Goal: Transaction & Acquisition: Obtain resource

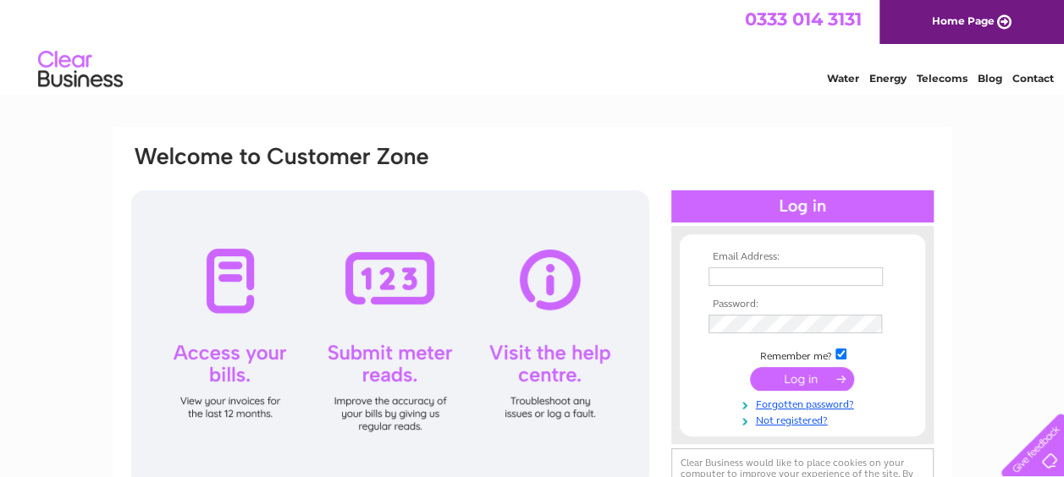
type input "sales@insideparadise.co.uk"
click at [790, 374] on input "submit" at bounding box center [802, 379] width 104 height 24
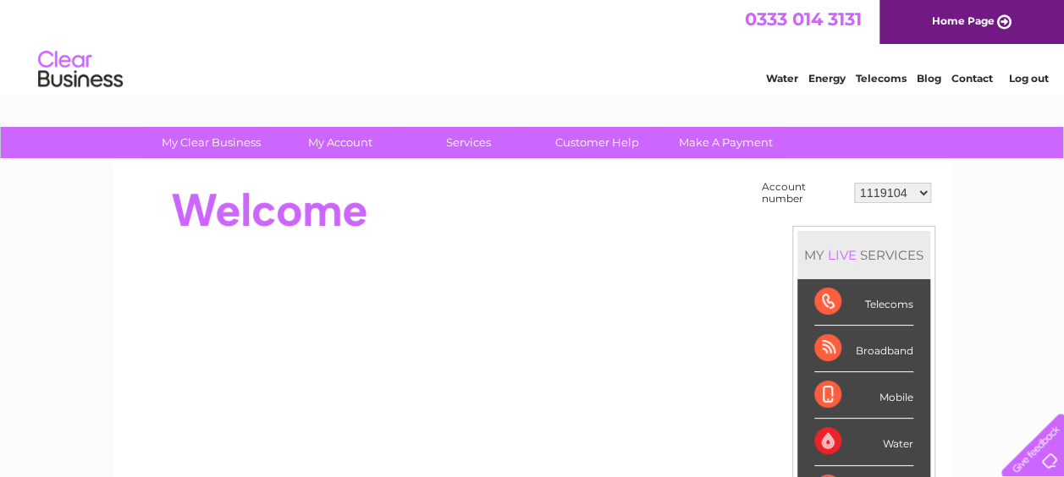
click at [892, 187] on select "1119104 30274884" at bounding box center [892, 193] width 77 height 20
select select "30274884"
click at [854, 183] on select "1119104 30274884" at bounding box center [892, 193] width 77 height 20
click at [349, 176] on div "Account number 1119104 30274884 MY LIVE SERVICES Telecoms Broadband Mobile Wate…" at bounding box center [532, 476] width 838 height 632
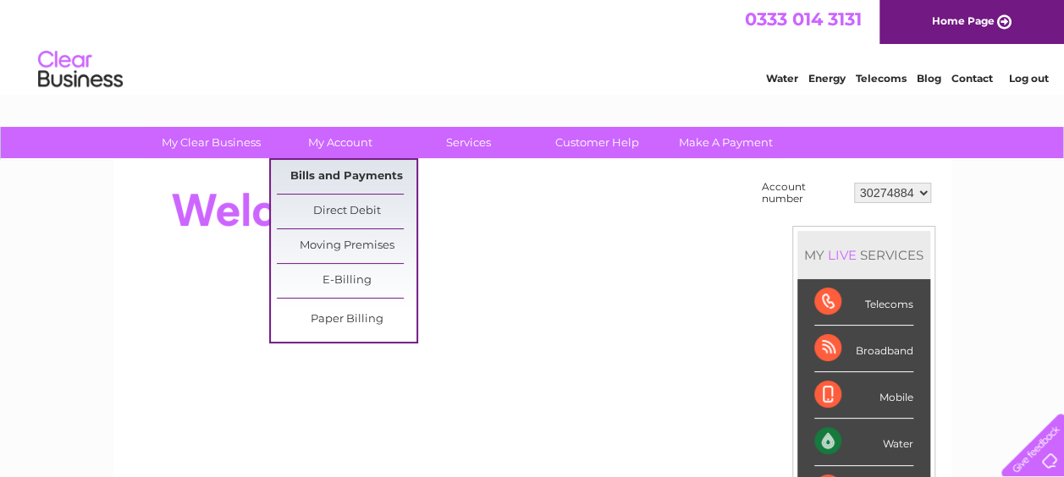
click at [330, 171] on link "Bills and Payments" at bounding box center [347, 177] width 140 height 34
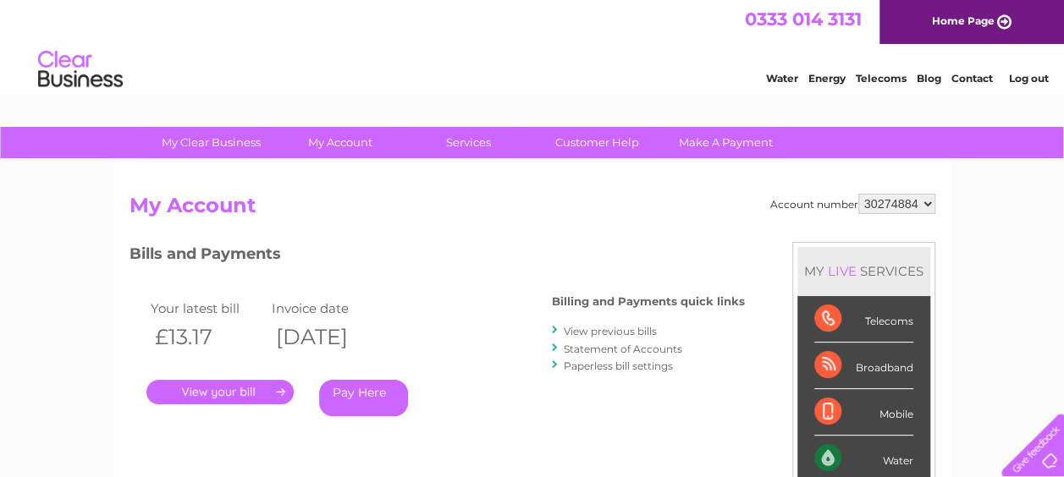
drag, startPoint x: 292, startPoint y: 389, endPoint x: 280, endPoint y: 391, distance: 12.0
click at [291, 389] on link "." at bounding box center [219, 392] width 147 height 25
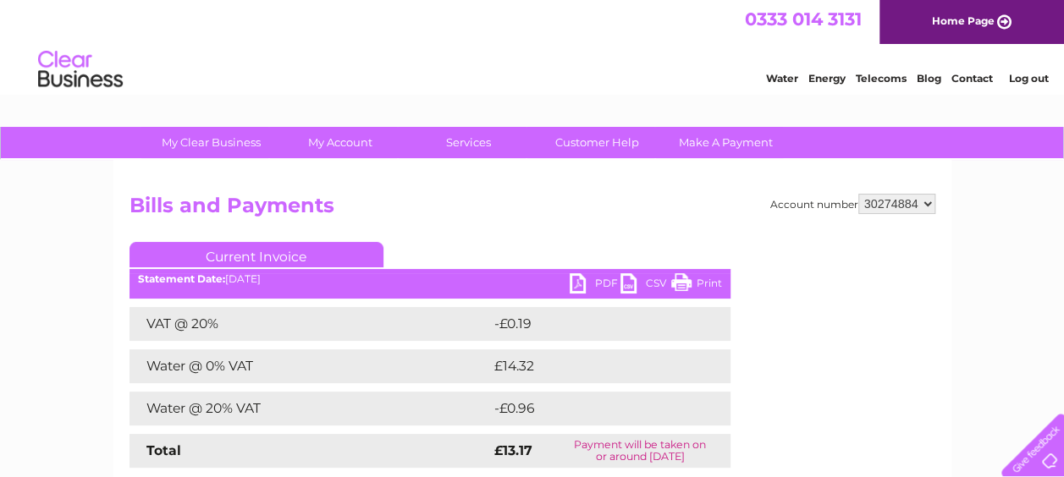
click at [592, 286] on link "PDF" at bounding box center [595, 285] width 51 height 25
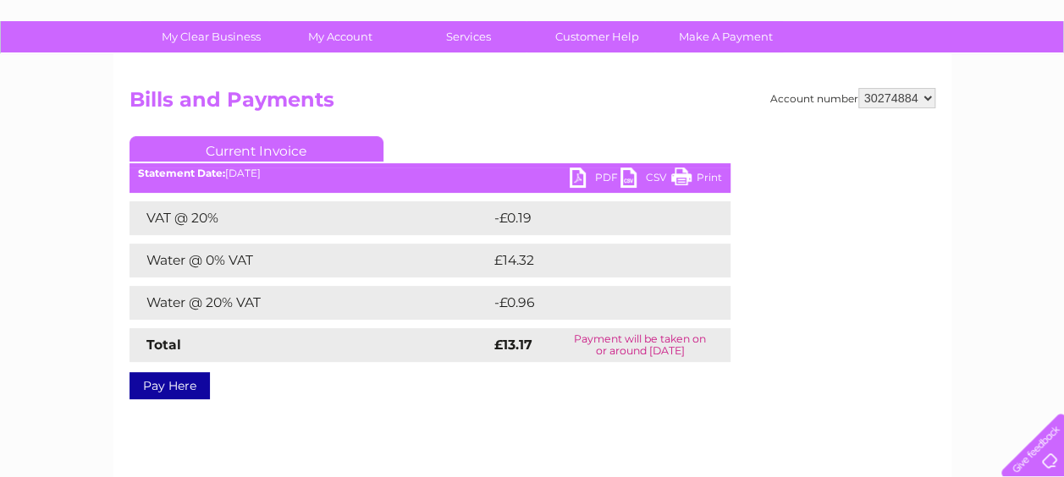
scroll to position [100, 0]
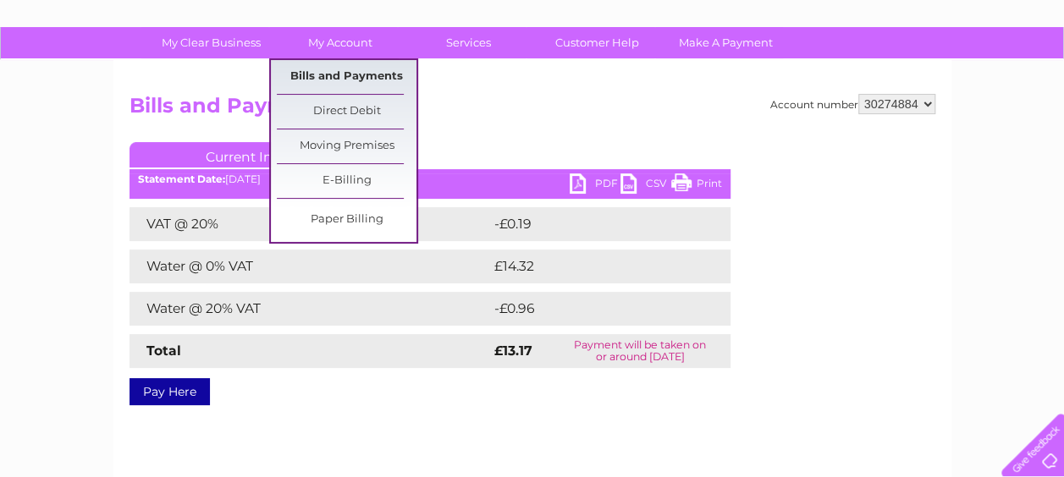
click at [344, 70] on link "Bills and Payments" at bounding box center [347, 77] width 140 height 34
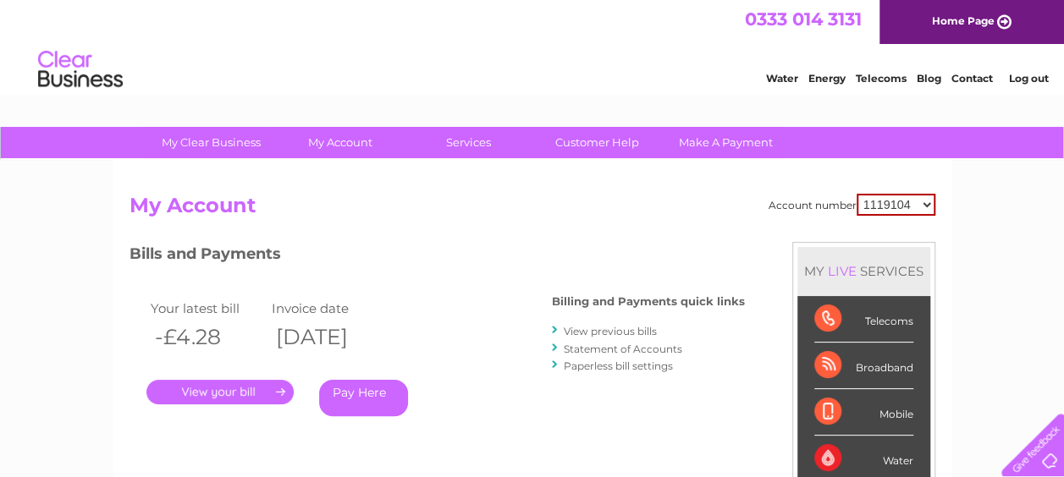
drag, startPoint x: 1068, startPoint y: 196, endPoint x: 931, endPoint y: 75, distance: 182.9
